Goal: Task Accomplishment & Management: Manage account settings

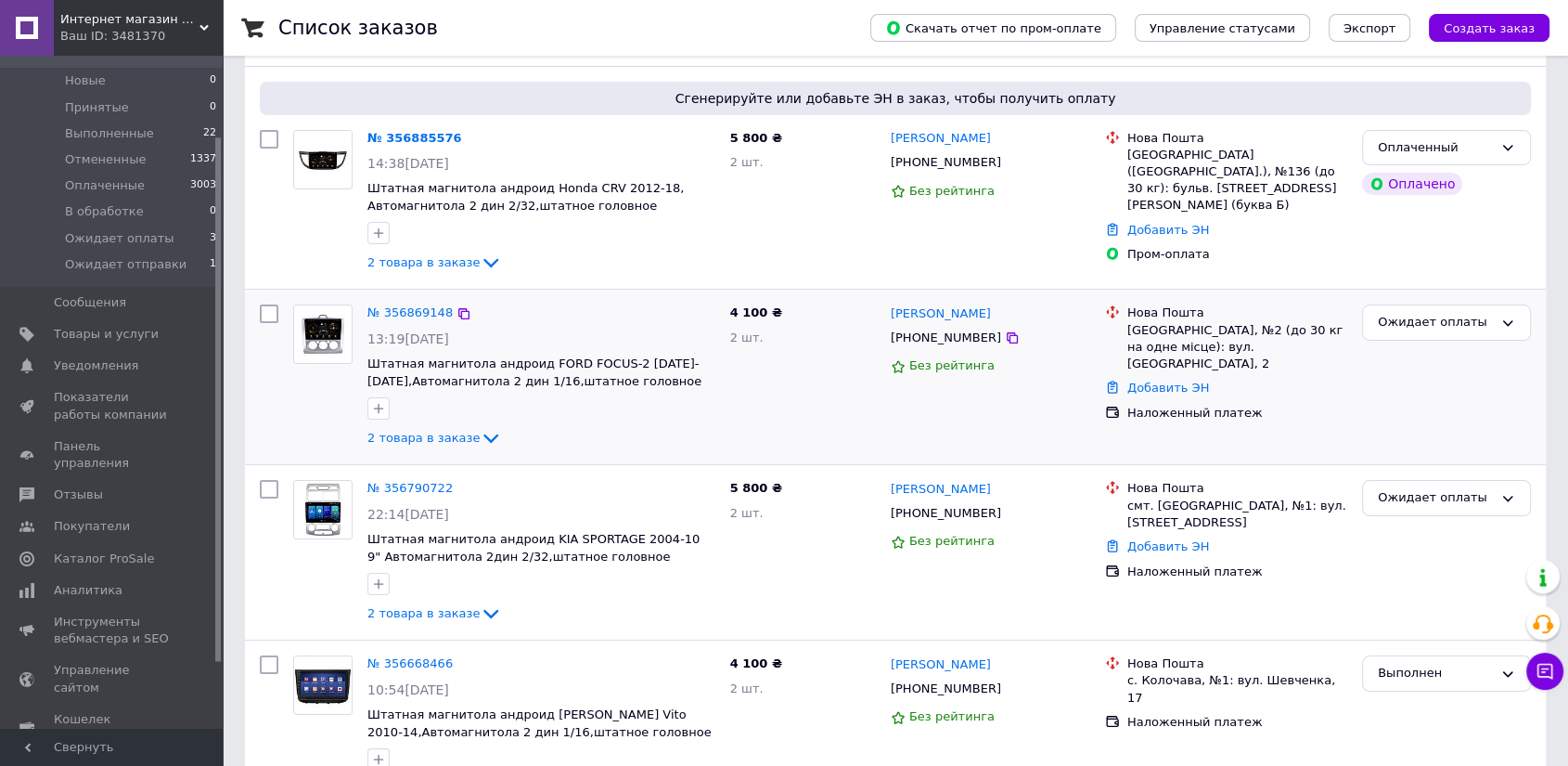
scroll to position [103, 0]
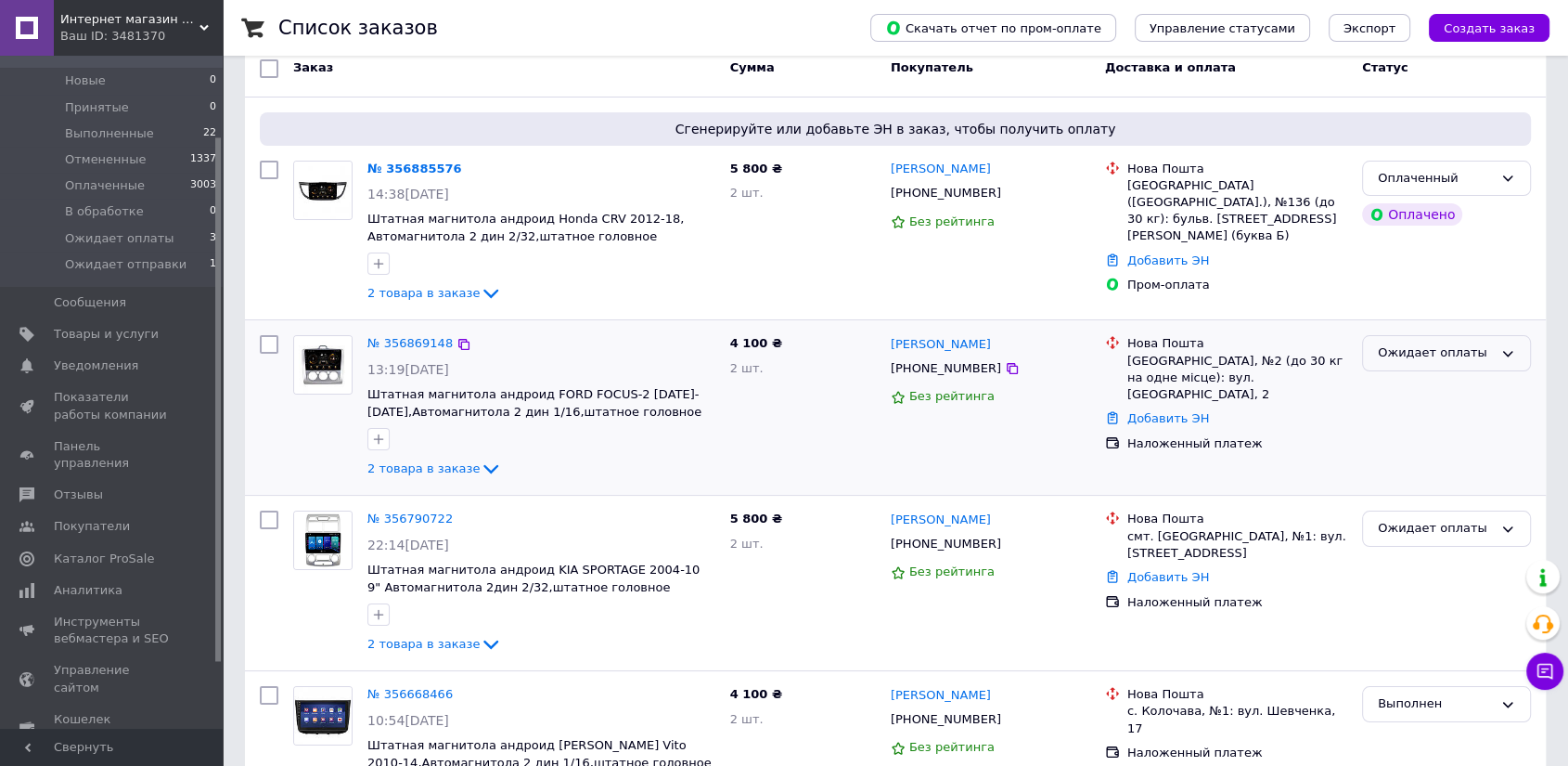
click at [1438, 350] on div "Ожидает оплаты" at bounding box center [1435, 352] width 115 height 19
click at [1449, 505] on li "Ожидает отправки" at bounding box center [1446, 513] width 167 height 34
click at [527, 413] on span "Штатная магнитола андроид FORD FOCUS-2 [DATE]-[DATE],Автомагнитола 2 дин 1/16,ш…" at bounding box center [535, 411] width 334 height 49
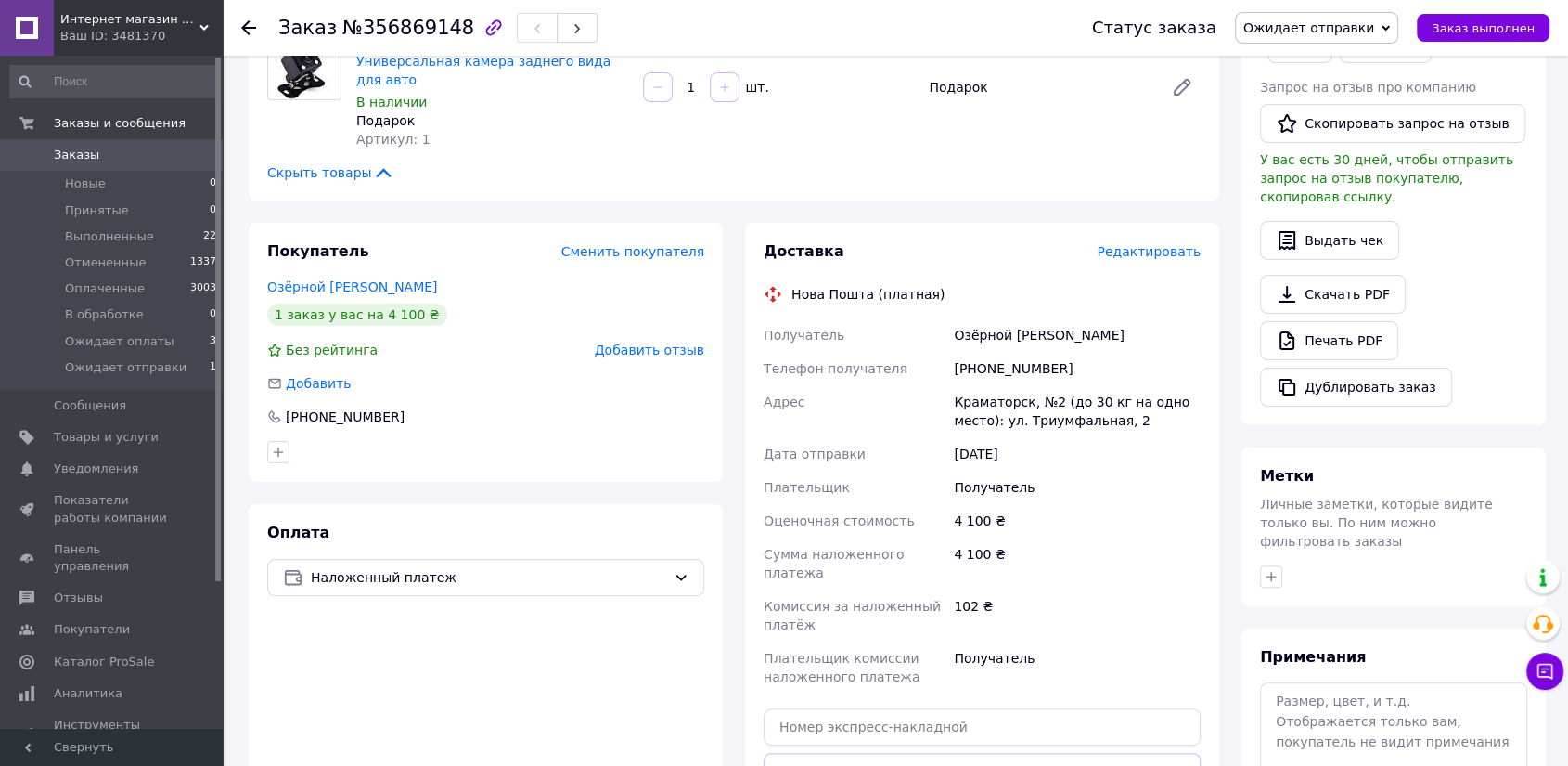
scroll to position [412, 0]
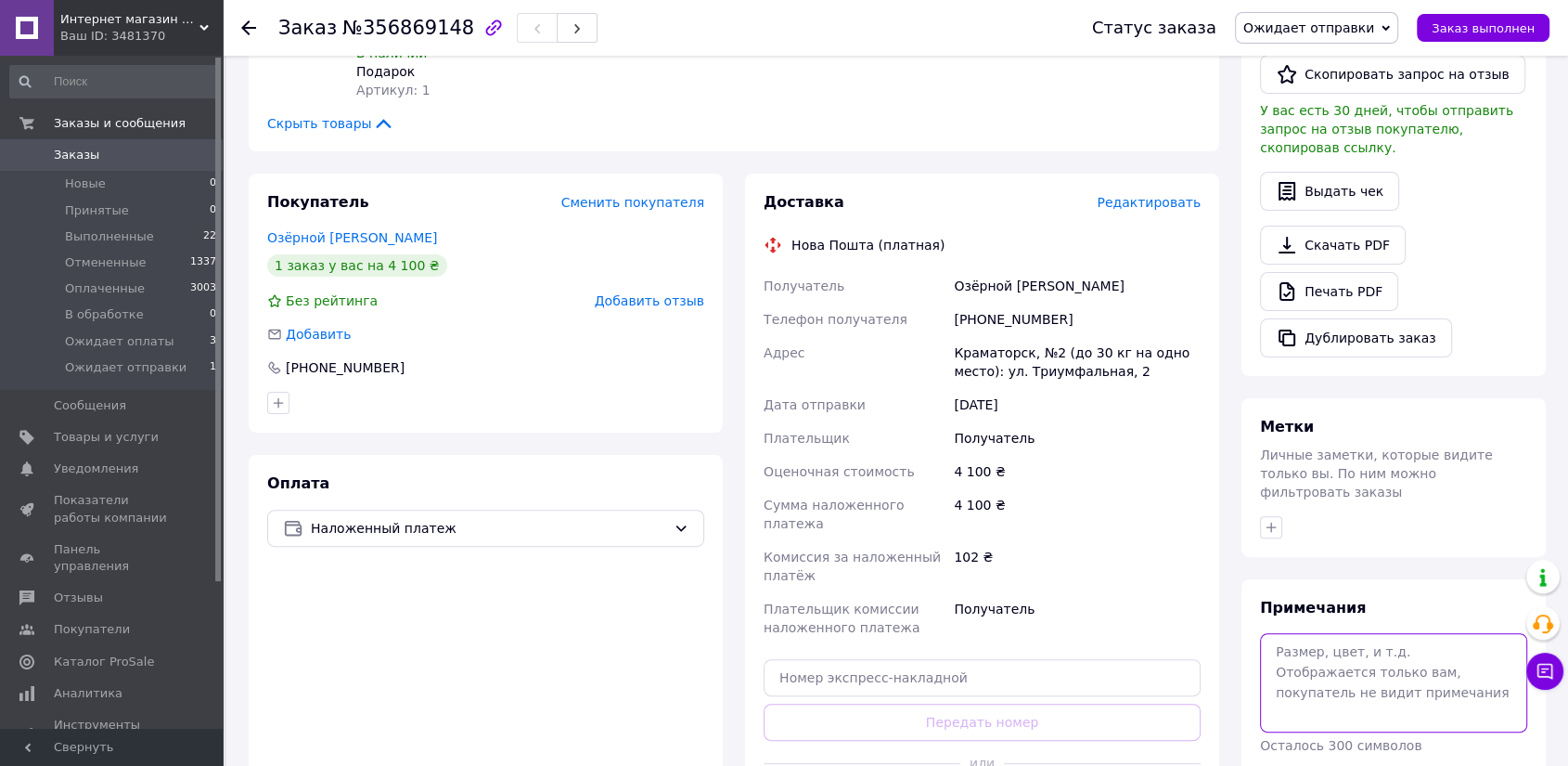
click at [1349, 633] on textarea at bounding box center [1393, 682] width 267 height 98
type textarea "-200"
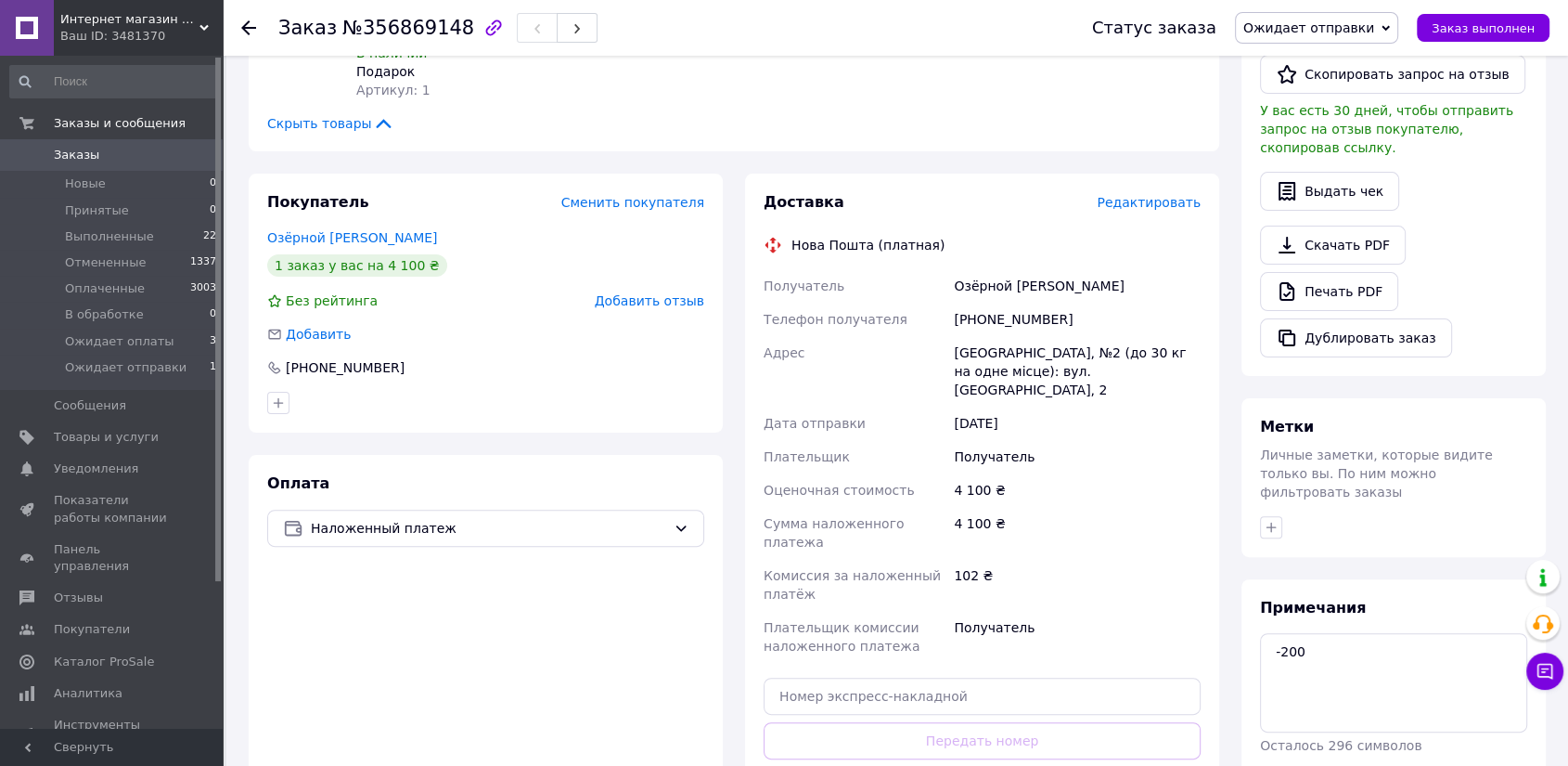
click at [127, 150] on span "Заказы" at bounding box center [112, 154] width 117 height 16
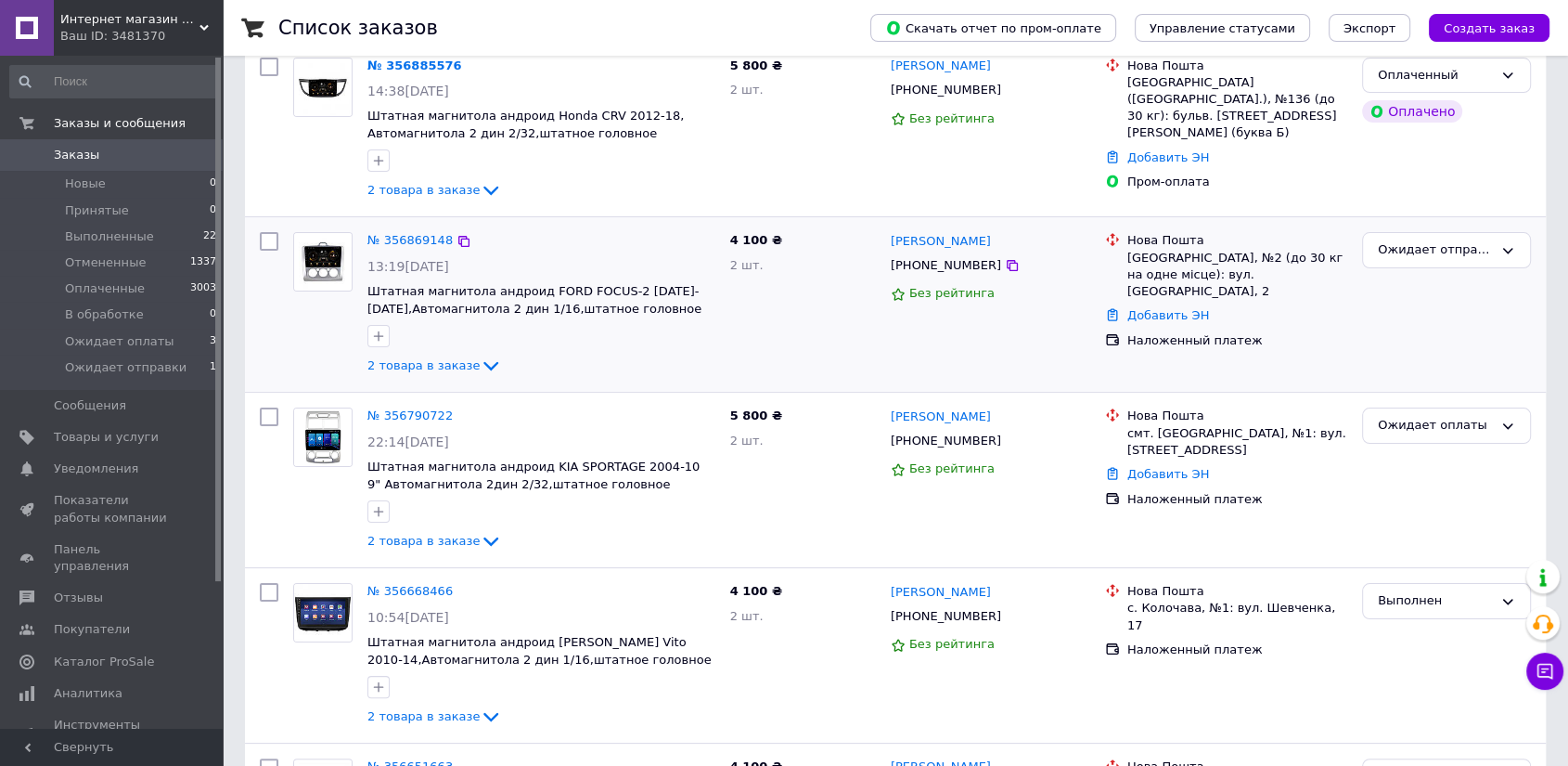
scroll to position [103, 0]
